Goal: Task Accomplishment & Management: Complete application form

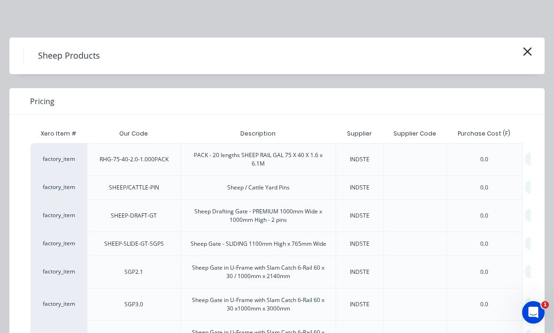
scroll to position [0, 20]
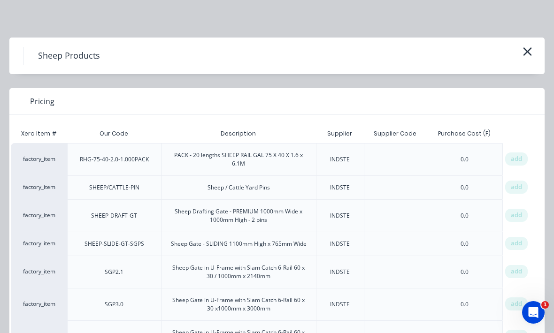
click at [526, 52] on icon "button" at bounding box center [527, 51] width 10 height 13
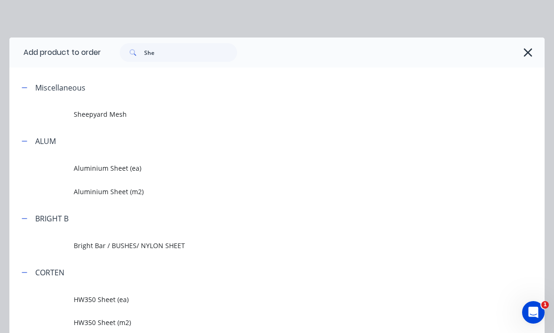
scroll to position [0, 0]
click at [529, 59] on icon "button" at bounding box center [528, 52] width 10 height 13
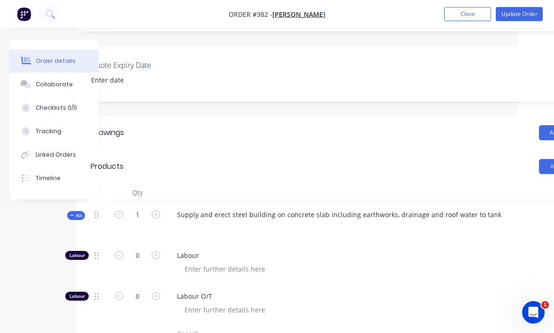
scroll to position [0, 99]
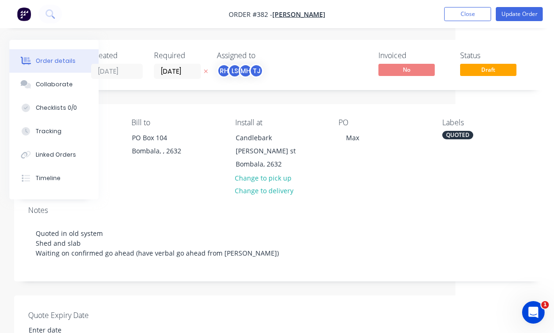
click at [466, 15] on button "Close" at bounding box center [467, 14] width 47 height 14
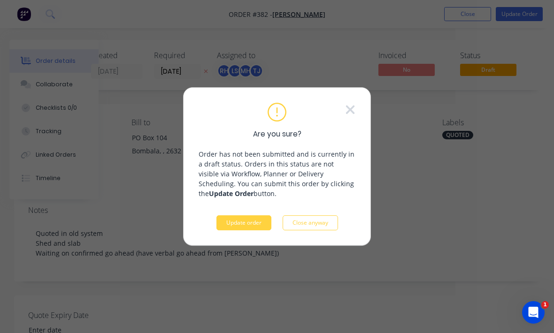
click at [264, 224] on button "Update order" at bounding box center [243, 222] width 55 height 15
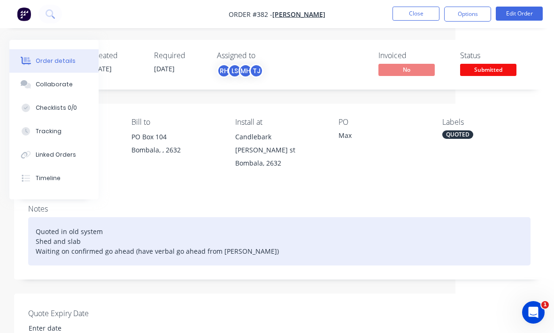
click at [290, 228] on div "Quoted in old system Shed and slab Waiting on confirmed go ahead (have verbal g…" at bounding box center [279, 241] width 502 height 48
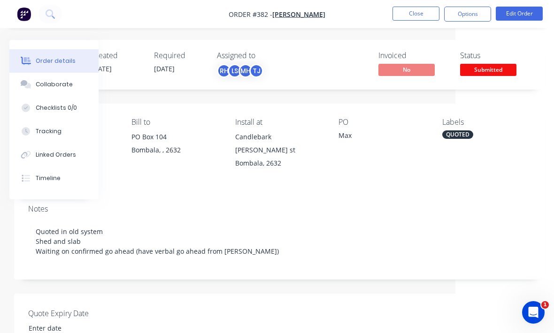
click at [50, 12] on icon at bounding box center [50, 13] width 9 height 9
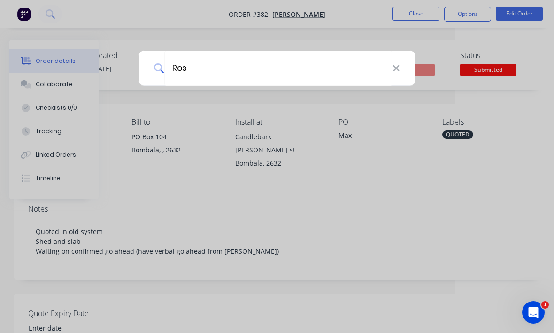
type input "[PERSON_NAME]"
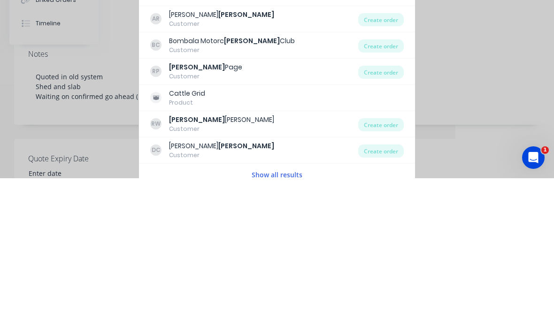
click at [324, 270] on div "RW [PERSON_NAME] Customer" at bounding box center [254, 279] width 208 height 18
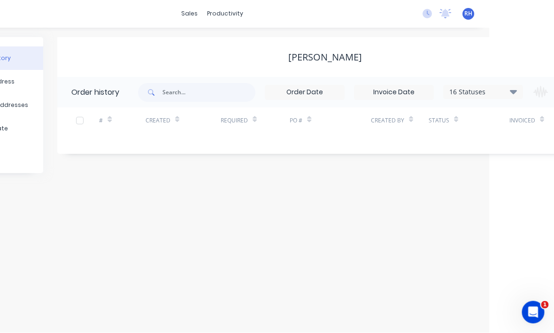
scroll to position [0, 143]
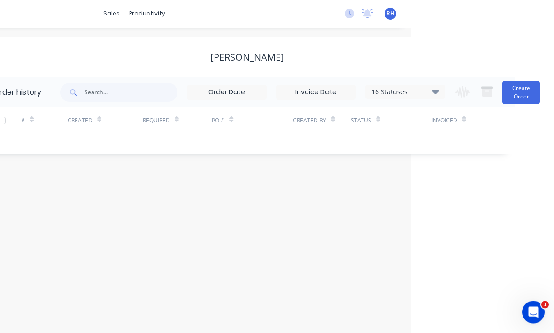
click at [522, 94] on button "Create Order" at bounding box center [521, 92] width 38 height 23
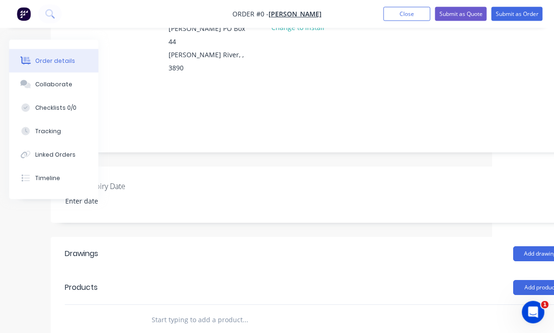
scroll to position [135, 0]
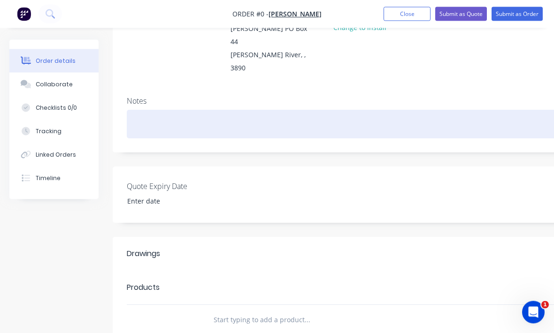
click at [185, 110] on div at bounding box center [378, 124] width 502 height 29
click at [138, 110] on div "Dozer ram mount" at bounding box center [378, 124] width 502 height 29
click at [246, 110] on div "Repair Dozer ram mount" at bounding box center [378, 124] width 502 height 29
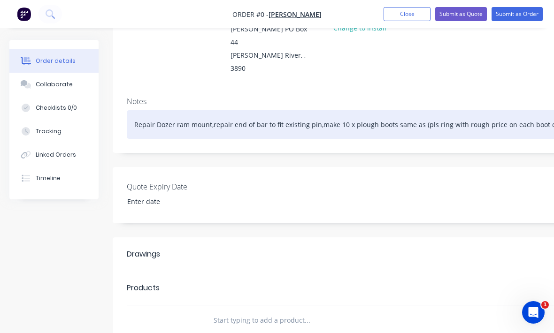
scroll to position [135, 99]
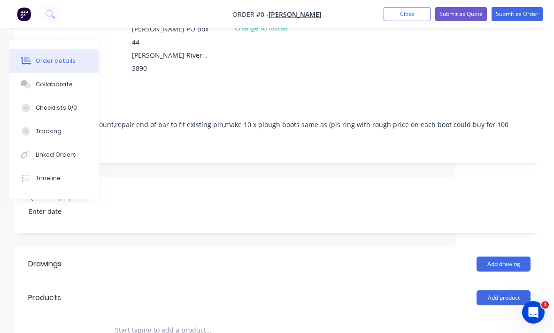
click at [495, 158] on div "Order details Collaborate Checklists 0/0 Tracking Linked Orders Timeline Order …" at bounding box center [227, 209] width 652 height 609
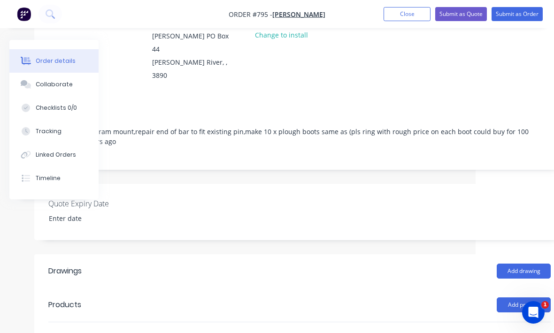
scroll to position [128, 99]
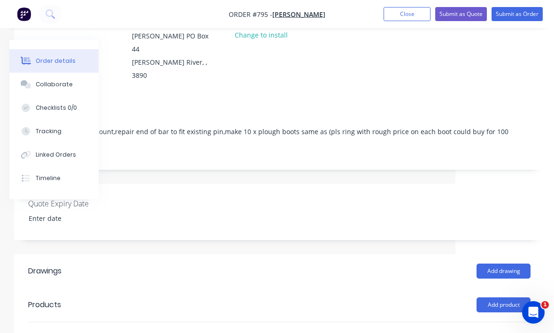
click at [521, 13] on button "Submit as Order" at bounding box center [516, 14] width 51 height 14
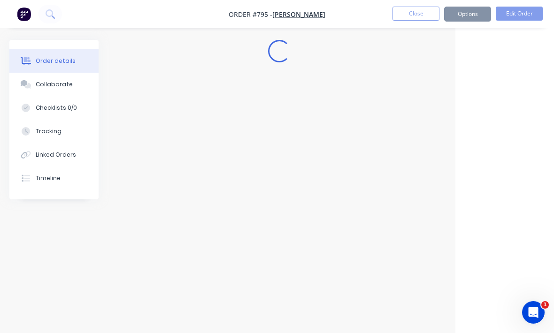
scroll to position [0, 99]
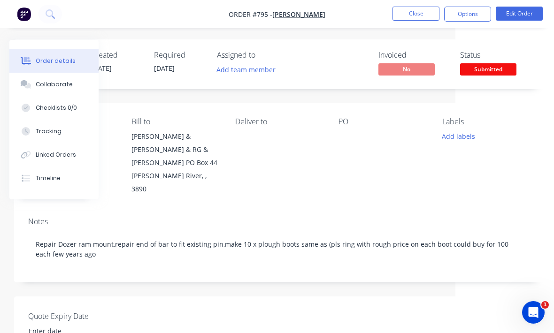
click at [420, 15] on button "Close" at bounding box center [415, 14] width 47 height 14
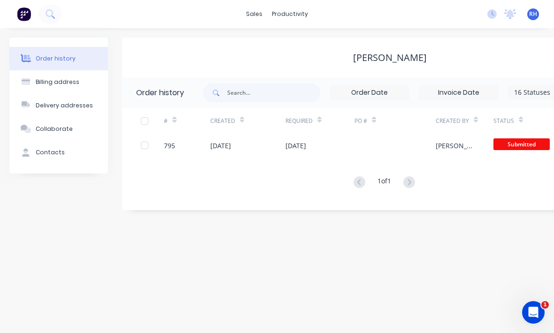
click at [22, 8] on img at bounding box center [24, 14] width 14 height 14
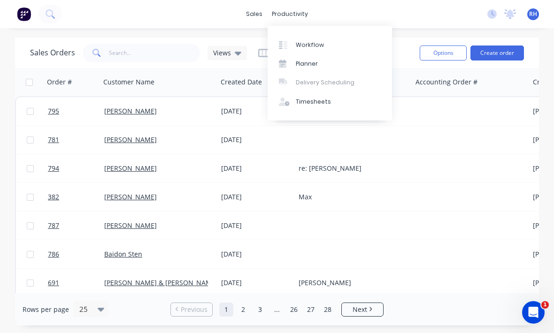
click at [369, 40] on link "Workflow" at bounding box center [329, 44] width 124 height 19
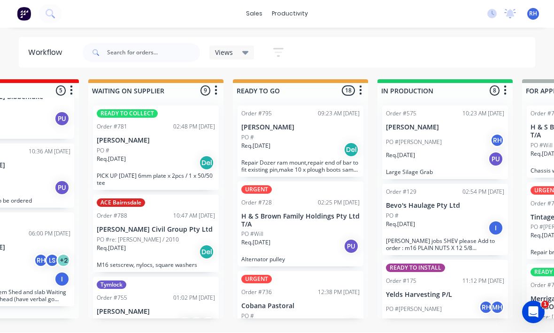
scroll to position [147, 0]
